Goal: Navigation & Orientation: Find specific page/section

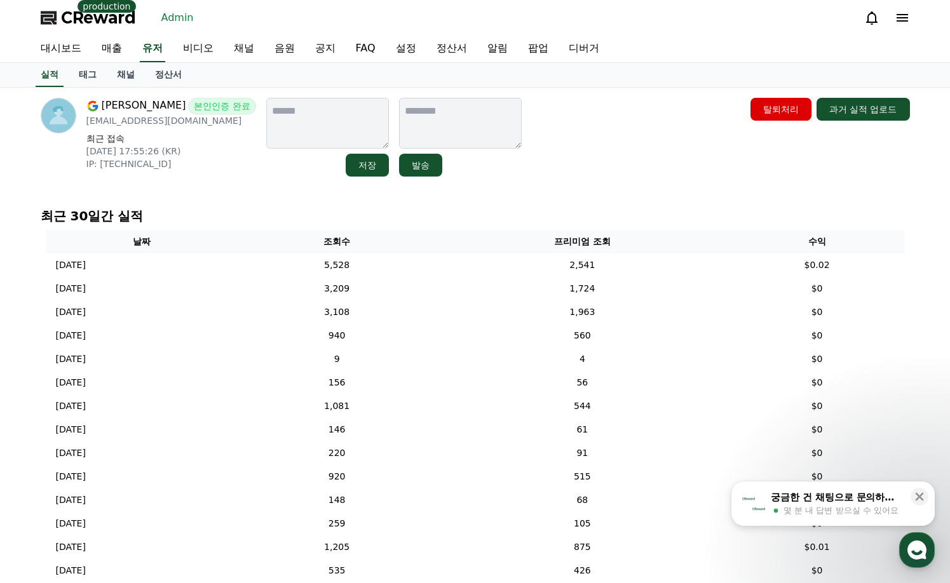
click at [134, 74] on link "채널" at bounding box center [126, 75] width 38 height 24
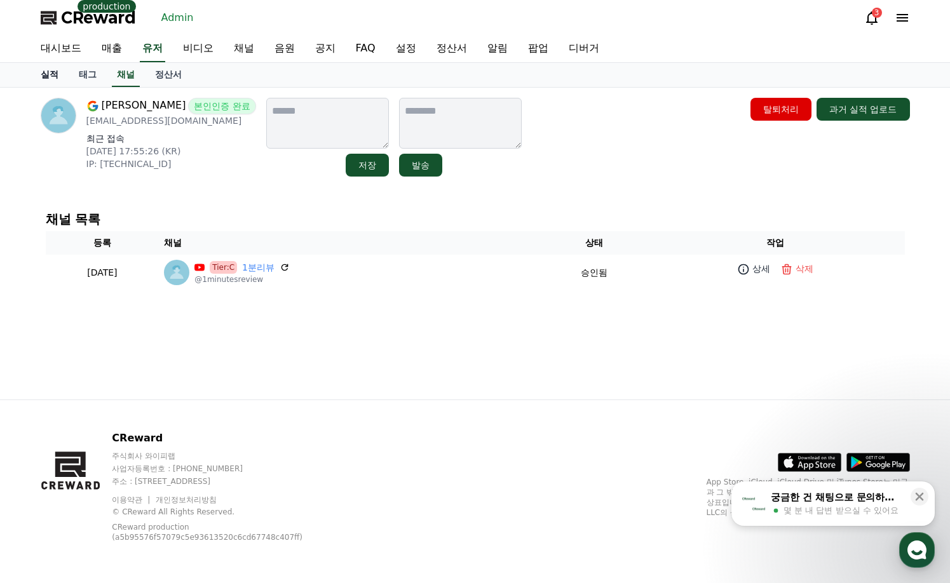
drag, startPoint x: 50, startPoint y: 77, endPoint x: 121, endPoint y: 71, distance: 71.4
click at [51, 77] on link "실적" at bounding box center [50, 75] width 38 height 24
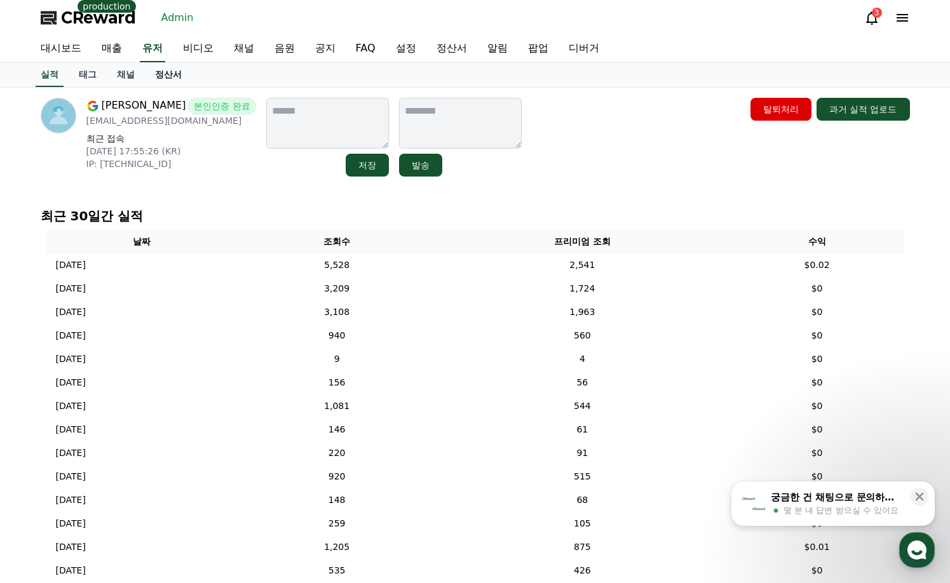
click at [158, 76] on link "정산서" at bounding box center [168, 75] width 47 height 24
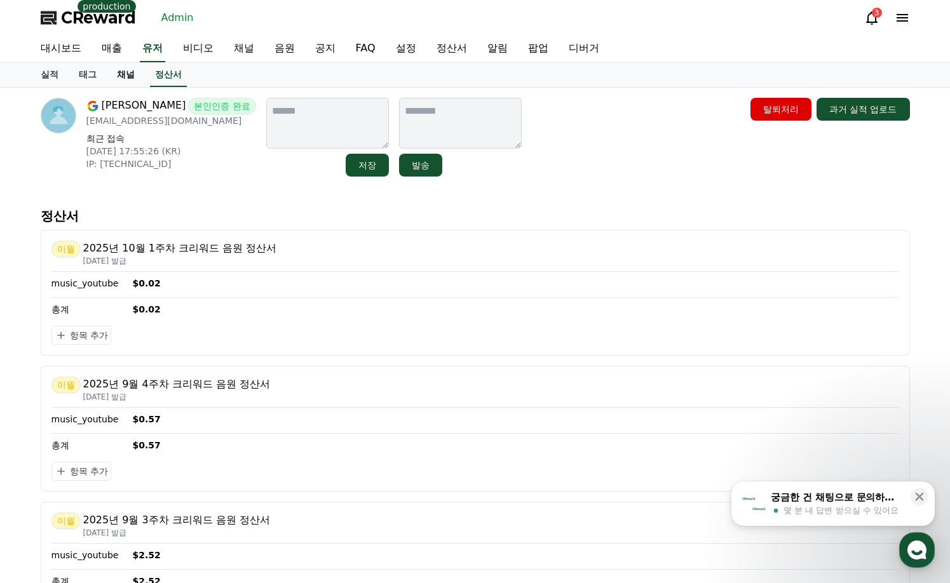
click at [128, 74] on link "채널" at bounding box center [126, 75] width 38 height 24
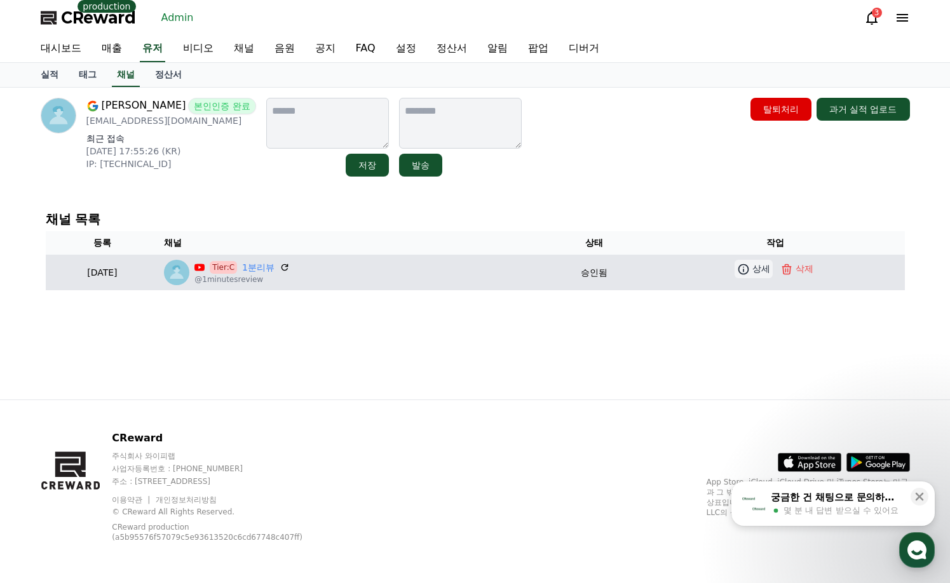
click at [766, 271] on p "상세" at bounding box center [761, 268] width 18 height 13
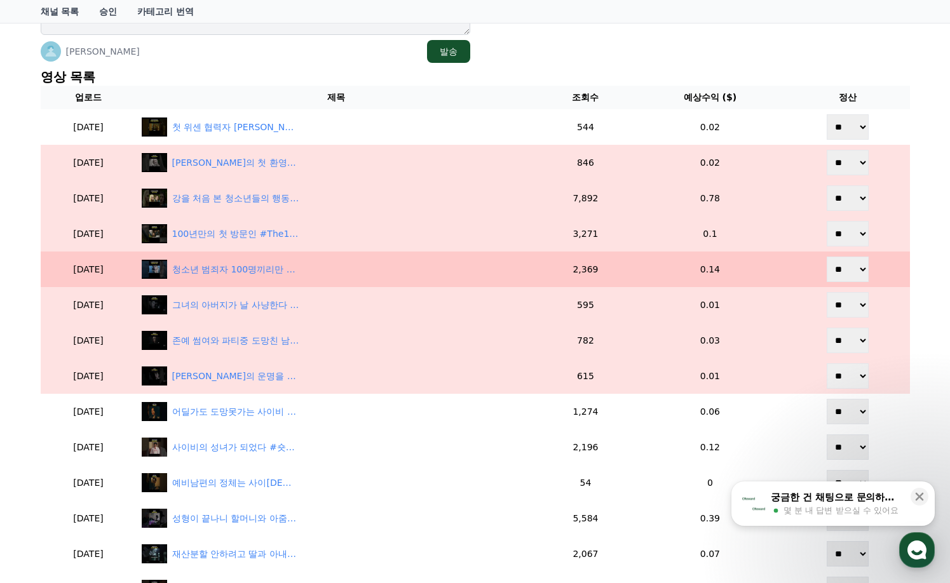
scroll to position [301, 0]
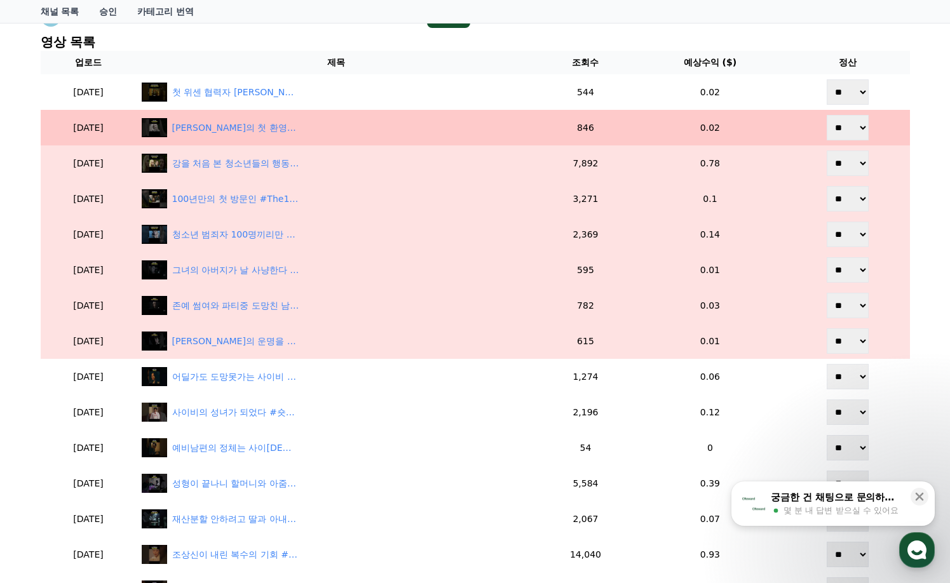
scroll to position [365, 0]
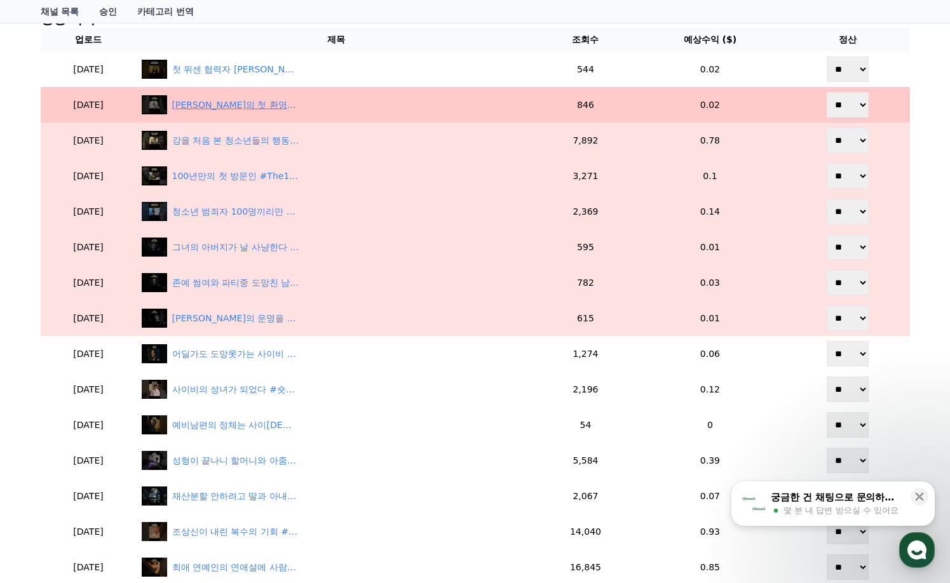
click at [269, 107] on div "닉의 첫 환영의 시작 #grimm #drama #shorts" at bounding box center [235, 105] width 127 height 13
